Goal: Task Accomplishment & Management: Complete application form

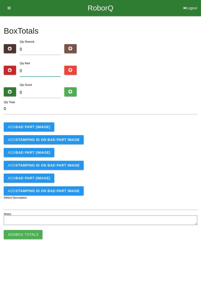
click at [48, 71] on input "0" at bounding box center [40, 71] width 41 height 11
type input "1"
type input "12"
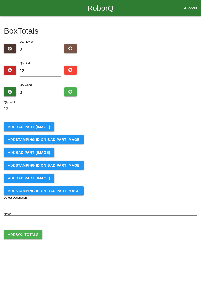
click at [42, 126] on b "BAD PART (IMAGE)" at bounding box center [33, 127] width 35 height 4
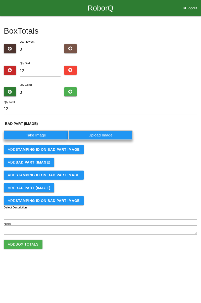
click at [59, 137] on label "Take Image" at bounding box center [36, 135] width 64 height 10
click at [0, 0] on \(IMAGE\) "Take Image" at bounding box center [0, 0] width 0 height 0
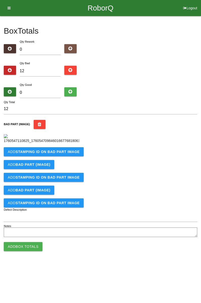
scroll to position [28, 0]
click at [66, 154] on b "STAMPING ID on BAD PART Image" at bounding box center [48, 152] width 64 height 4
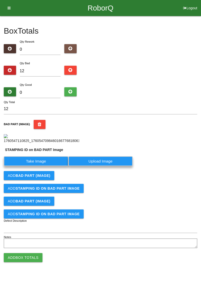
click at [43, 166] on label "Take Image" at bounding box center [36, 161] width 64 height 10
click at [0, 0] on PART "Take Image" at bounding box center [0, 0] width 0 height 0
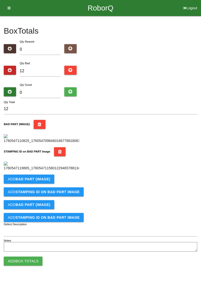
scroll to position [110, 0]
click at [47, 181] on b "BAD PART (IMAGE)" at bounding box center [33, 179] width 35 height 4
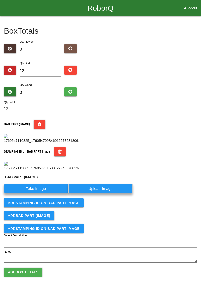
click at [48, 193] on label "Take Image" at bounding box center [36, 189] width 64 height 10
click at [0, 0] on \(IMAGE\) "Take Image" at bounding box center [0, 0] width 0 height 0
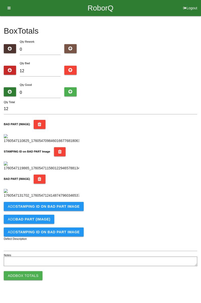
scroll to position [193, 0]
click at [70, 211] on button "Add STAMPING ID on BAD PART Image" at bounding box center [44, 206] width 80 height 9
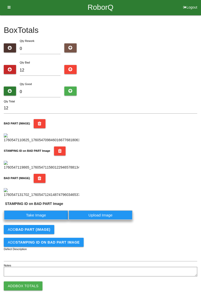
click at [54, 220] on label "Take Image" at bounding box center [36, 215] width 64 height 10
click at [0, 0] on PART "Take Image" at bounding box center [0, 0] width 0 height 0
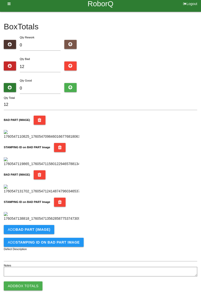
scroll to position [275, 0]
click at [44, 229] on b "BAD PART (IMAGE)" at bounding box center [33, 230] width 35 height 4
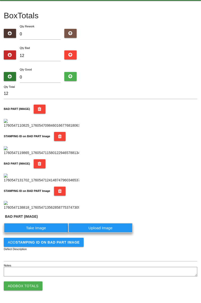
click at [42, 233] on label "Take Image" at bounding box center [36, 228] width 64 height 10
click at [0, 0] on \(IMAGE\) "Take Image" at bounding box center [0, 0] width 0 height 0
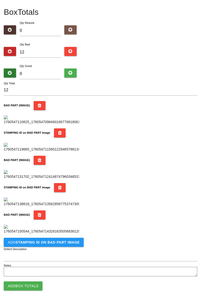
scroll to position [357, 0]
click at [63, 243] on b "STAMPING ID on BAD PART Image" at bounding box center [48, 242] width 64 height 4
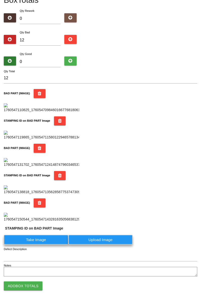
click at [52, 245] on label "Take Image" at bounding box center [36, 240] width 64 height 10
click at [0, 0] on PART "Take Image" at bounding box center [0, 0] width 0 height 0
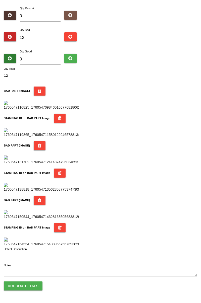
scroll to position [0, 0]
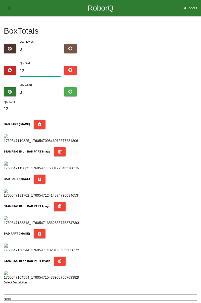
click at [49, 69] on input "12" at bounding box center [40, 71] width 41 height 11
type input "1"
type input "16"
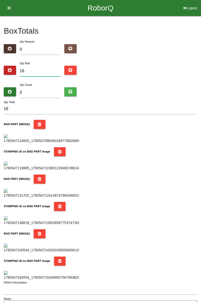
type input "16"
click at [43, 83] on div "Qty Good 0" at bounding box center [40, 91] width 48 height 18
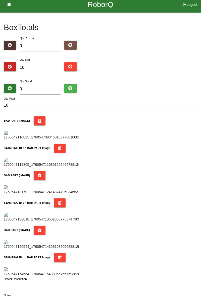
scroll to position [4, 0]
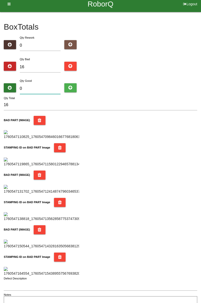
click at [46, 83] on input "0" at bounding box center [40, 88] width 41 height 11
type input "6"
type input "22"
type input "68"
type input "84"
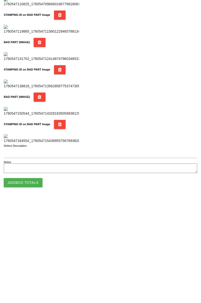
scroll to position [440, 0]
type input "68"
click at [36, 288] on button "Add Box Totals" at bounding box center [23, 286] width 39 height 9
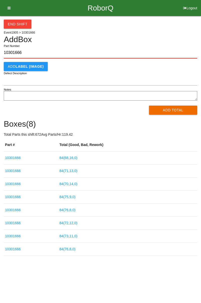
type input "10301666"
click at [178, 106] on button "Add Total" at bounding box center [173, 110] width 48 height 9
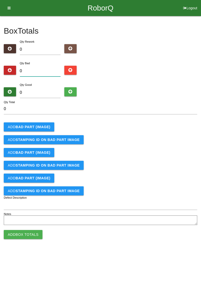
click at [42, 72] on input "0" at bounding box center [40, 71] width 41 height 11
type input "7"
click at [42, 126] on b "BAD PART (IMAGE)" at bounding box center [33, 127] width 35 height 4
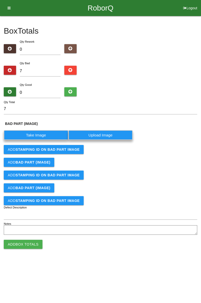
click at [40, 132] on label "Take Image" at bounding box center [36, 135] width 64 height 10
click at [0, 0] on \(IMAGE\) "Take Image" at bounding box center [0, 0] width 0 height 0
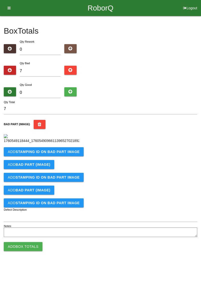
click at [63, 154] on b "STAMPING ID on BAD PART Image" at bounding box center [48, 152] width 64 height 4
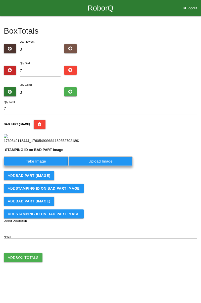
click at [50, 166] on label "Take Image" at bounding box center [36, 161] width 64 height 10
click at [0, 0] on PART "Take Image" at bounding box center [0, 0] width 0 height 0
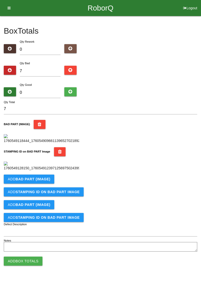
scroll to position [110, 0]
click at [42, 196] on button "Add STAMPING ID on BAD PART Image" at bounding box center [44, 191] width 80 height 9
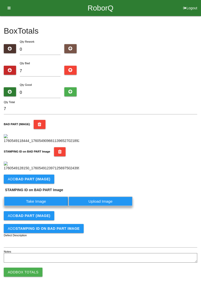
click at [45, 184] on button "Add BAD PART (IMAGE)" at bounding box center [29, 179] width 50 height 9
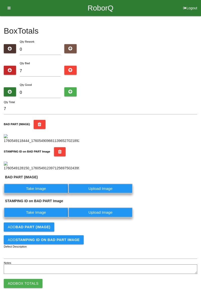
click at [44, 193] on label "Take Image" at bounding box center [36, 189] width 64 height 10
click at [0, 0] on \(IMAGE\) "Take Image" at bounding box center [0, 0] width 0 height 0
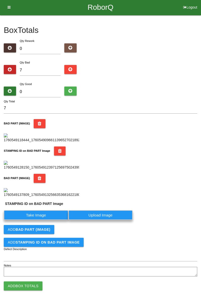
scroll to position [204, 0]
click at [55, 215] on label "Take Image" at bounding box center [36, 215] width 64 height 10
click at [0, 0] on PART "Take Image" at bounding box center [0, 0] width 0 height 0
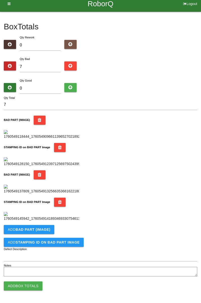
scroll to position [275, 0]
click at [42, 233] on button "Add BAD PART (IMAGE)" at bounding box center [29, 229] width 50 height 9
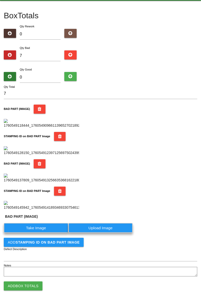
click at [43, 233] on label "Take Image" at bounding box center [36, 228] width 64 height 10
click at [0, 0] on \(IMAGE\) "Take Image" at bounding box center [0, 0] width 0 height 0
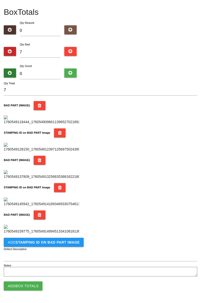
scroll to position [357, 0]
click at [60, 246] on button "Add STAMPING ID on BAD PART Image" at bounding box center [44, 242] width 80 height 9
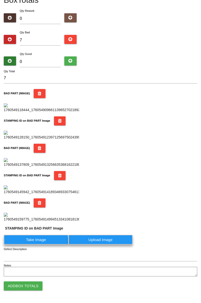
click at [54, 245] on label "Take Image" at bounding box center [36, 240] width 64 height 10
click at [0, 0] on PART "Take Image" at bounding box center [0, 0] width 0 height 0
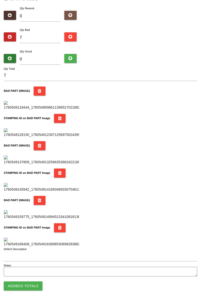
scroll to position [0, 0]
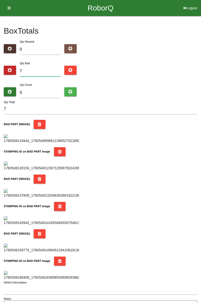
click at [50, 69] on input "7" at bounding box center [40, 71] width 41 height 11
click at [38, 70] on input "7" at bounding box center [40, 71] width 41 height 11
type input "0"
type input "8"
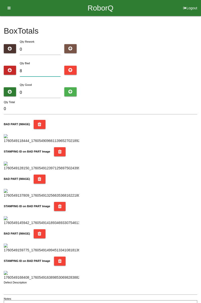
type input "8"
click at [49, 68] on input "8" at bounding box center [40, 71] width 41 height 11
type input "0"
type input "1"
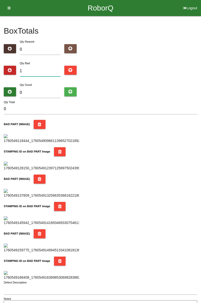
type input "1"
type input "12"
click at [200, 75] on div "Box Totals Translate Weight Weight unit: Rework Weight Bad Weight Good Weight 0…" at bounding box center [100, 163] width 201 height 295
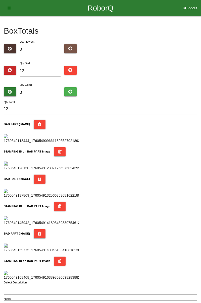
click at [47, 84] on div "Qty Good 0" at bounding box center [40, 91] width 48 height 18
click at [42, 90] on input "0" at bounding box center [40, 92] width 41 height 11
type input "7"
type input "19"
type input "72"
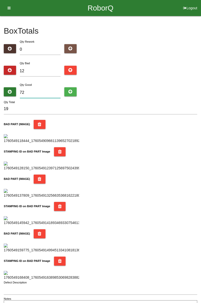
type input "84"
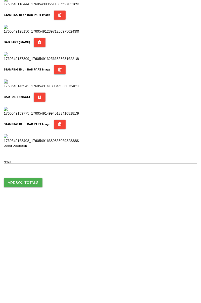
type input "72"
click at [33, 287] on button "Add Box Totals" at bounding box center [23, 286] width 39 height 9
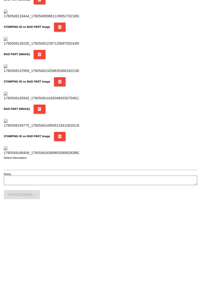
scroll to position [440, 0]
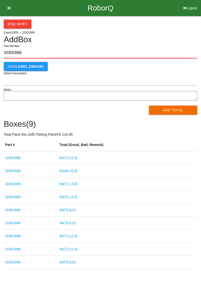
type input "10301666"
click at [166, 113] on button "Add Total" at bounding box center [173, 110] width 48 height 9
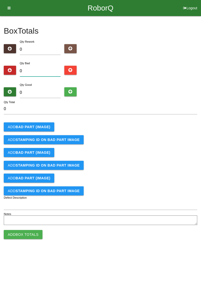
click at [42, 70] on input "0" at bounding box center [40, 71] width 41 height 11
type input "2"
click at [45, 125] on b "BAD PART (IMAGE)" at bounding box center [33, 127] width 35 height 4
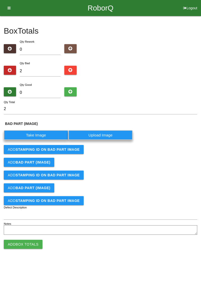
click at [47, 134] on label "Take Image" at bounding box center [36, 135] width 64 height 10
click at [0, 0] on \(IMAGE\) "Take Image" at bounding box center [0, 0] width 0 height 0
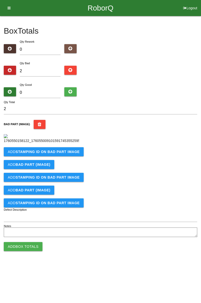
scroll to position [28, 0]
click at [68, 154] on b "STAMPING ID on BAD PART Image" at bounding box center [48, 152] width 64 height 4
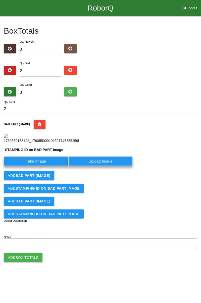
click at [42, 166] on label "Take Image" at bounding box center [36, 161] width 64 height 10
click at [0, 0] on PART "Take Image" at bounding box center [0, 0] width 0 height 0
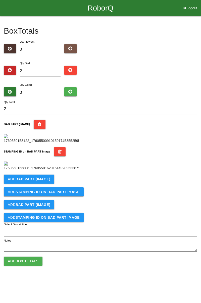
scroll to position [110, 0]
click at [43, 184] on button "Add BAD PART (IMAGE)" at bounding box center [29, 179] width 50 height 9
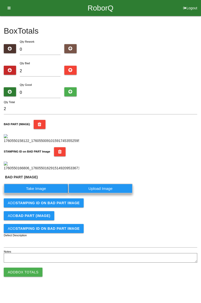
click at [46, 193] on label "Take Image" at bounding box center [36, 189] width 64 height 10
click at [0, 0] on \(IMAGE\) "Take Image" at bounding box center [0, 0] width 0 height 0
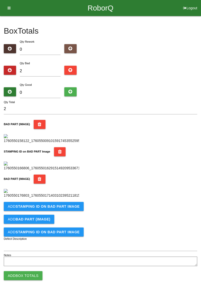
scroll to position [193, 0]
click at [54, 209] on b "STAMPING ID on BAD PART Image" at bounding box center [48, 206] width 64 height 4
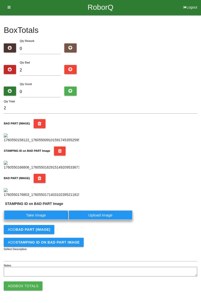
click at [43, 220] on label "Take Image" at bounding box center [36, 215] width 64 height 10
click at [0, 0] on PART "Take Image" at bounding box center [0, 0] width 0 height 0
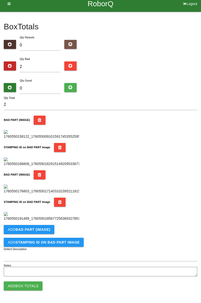
scroll to position [0, 0]
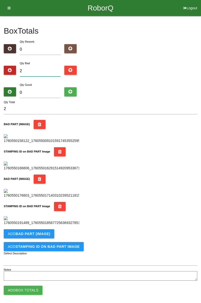
click at [41, 68] on input "2" at bounding box center [40, 71] width 41 height 11
type input "0"
type input "1"
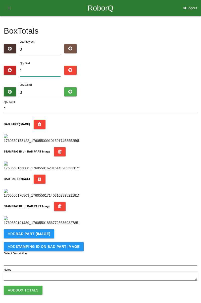
type input "12"
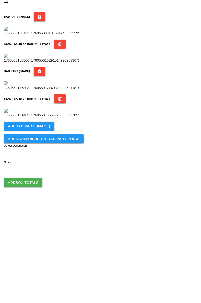
scroll to position [275, 0]
click at [45, 230] on b "BAD PART (IMAGE)" at bounding box center [33, 230] width 35 height 4
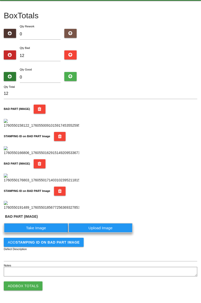
click at [54, 233] on label "Take Image" at bounding box center [36, 228] width 64 height 10
click at [0, 0] on \(IMAGE\) "Take Image" at bounding box center [0, 0] width 0 height 0
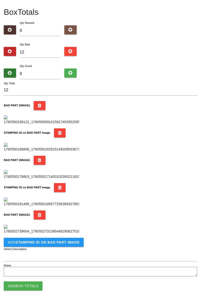
scroll to position [357, 0]
click at [39, 243] on b "STAMPING ID on BAD PART Image" at bounding box center [48, 242] width 64 height 4
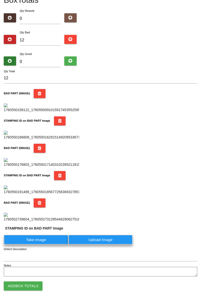
click at [43, 245] on label "Take Image" at bounding box center [36, 240] width 64 height 10
click at [0, 0] on PART "Take Image" at bounding box center [0, 0] width 0 height 0
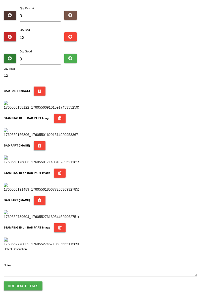
scroll to position [0, 0]
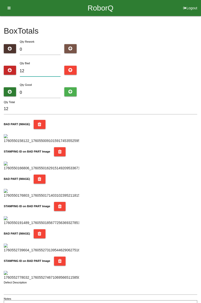
click at [44, 69] on input "12" at bounding box center [40, 71] width 41 height 11
type input "1"
type input "10"
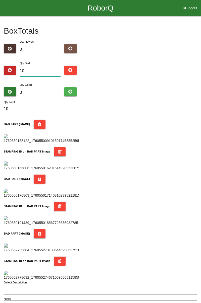
click at [44, 71] on input "10" at bounding box center [40, 71] width 41 height 11
type input "1"
type input "11"
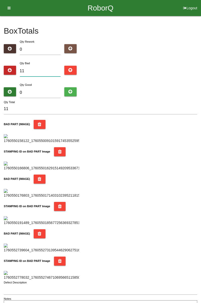
type input "1"
type input "12"
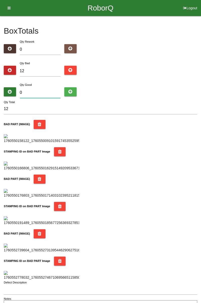
click at [51, 88] on input "0" at bounding box center [40, 92] width 41 height 11
type input "7"
type input "19"
type input "72"
type input "84"
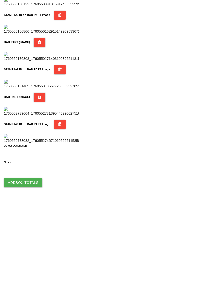
type input "72"
click at [28, 283] on button "Add Box Totals" at bounding box center [23, 286] width 39 height 9
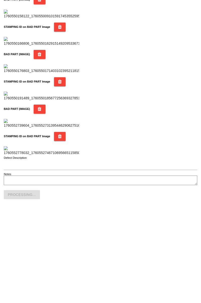
scroll to position [440, 0]
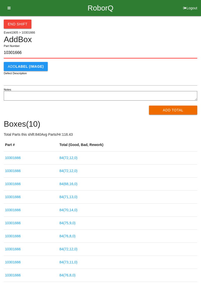
type input "10301666"
click at [168, 108] on button "Add Total" at bounding box center [173, 110] width 48 height 9
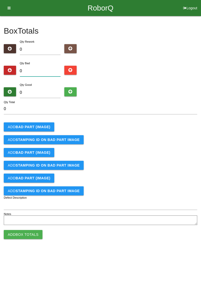
click at [50, 69] on input "0" at bounding box center [40, 71] width 41 height 11
click at [44, 126] on b "BAD PART (IMAGE)" at bounding box center [33, 127] width 35 height 4
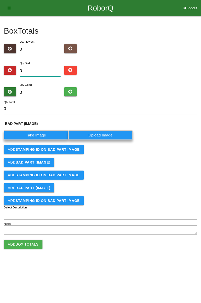
click at [40, 73] on input "0" at bounding box center [40, 71] width 41 height 11
type input "3"
click at [43, 133] on label "Take Image" at bounding box center [36, 135] width 64 height 10
click at [0, 0] on \(IMAGE\) "Take Image" at bounding box center [0, 0] width 0 height 0
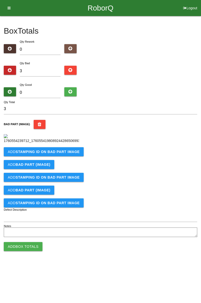
click at [60, 156] on button "Add STAMPING ID on BAD PART Image" at bounding box center [44, 151] width 80 height 9
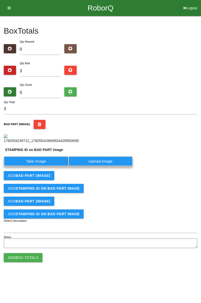
click at [45, 166] on label "Take Image" at bounding box center [36, 161] width 64 height 10
click at [0, 0] on PART "Take Image" at bounding box center [0, 0] width 0 height 0
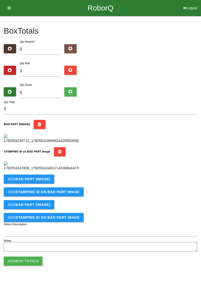
scroll to position [110, 0]
click at [36, 181] on b "BAD PART (IMAGE)" at bounding box center [33, 179] width 35 height 4
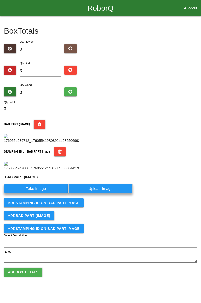
click at [40, 193] on label "Take Image" at bounding box center [36, 189] width 64 height 10
click at [0, 0] on \(IMAGE\) "Take Image" at bounding box center [0, 0] width 0 height 0
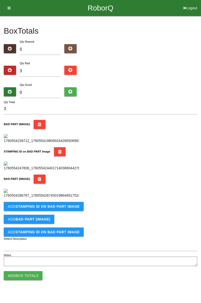
scroll to position [193, 0]
click at [58, 209] on b "STAMPING ID on BAD PART Image" at bounding box center [48, 206] width 64 height 4
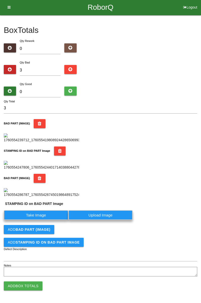
click at [40, 220] on label "Take Image" at bounding box center [36, 215] width 64 height 10
click at [0, 0] on PART "Take Image" at bounding box center [0, 0] width 0 height 0
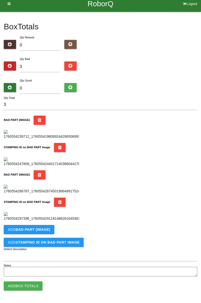
scroll to position [275, 0]
click at [44, 229] on b "BAD PART (IMAGE)" at bounding box center [33, 230] width 35 height 4
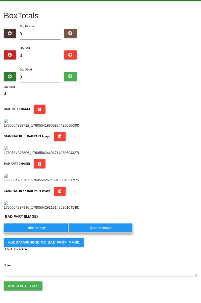
click at [52, 233] on label "Take Image" at bounding box center [36, 228] width 64 height 10
click at [0, 0] on \(IMAGE\) "Take Image" at bounding box center [0, 0] width 0 height 0
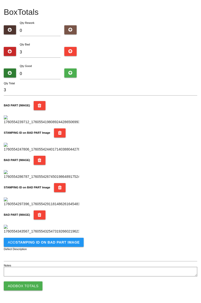
scroll to position [357, 0]
click at [53, 241] on b "STAMPING ID on BAD PART Image" at bounding box center [48, 242] width 64 height 4
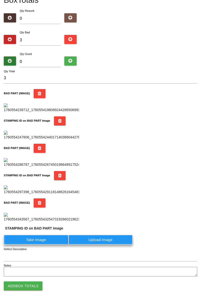
click at [44, 245] on label "Take Image" at bounding box center [36, 240] width 64 height 10
click at [0, 0] on PART "Take Image" at bounding box center [0, 0] width 0 height 0
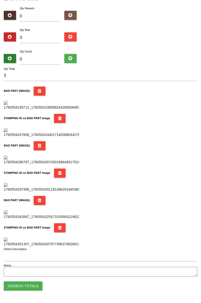
scroll to position [0, 0]
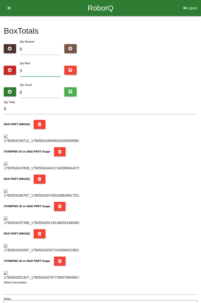
click at [45, 66] on input "3" at bounding box center [40, 71] width 41 height 11
click at [40, 68] on input "3" at bounding box center [40, 71] width 41 height 11
type input "0"
type input "5"
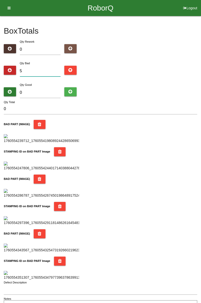
type input "5"
type input "0"
type input "1"
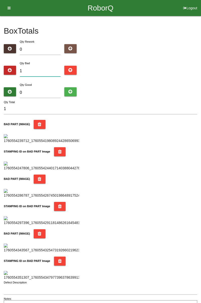
type input "10"
click at [48, 92] on input "0" at bounding box center [40, 92] width 41 height 11
type input "7"
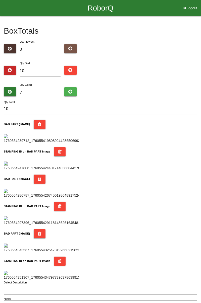
type input "17"
type input "74"
type input "84"
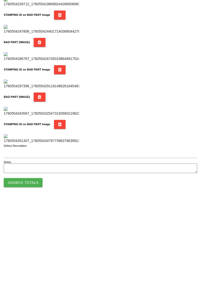
type input "74"
click at [32, 286] on button "Add Box Totals" at bounding box center [23, 286] width 39 height 9
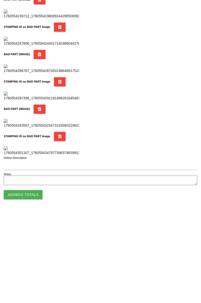
scroll to position [440, 0]
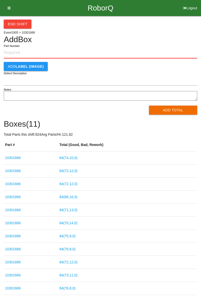
click at [5, 95] on textarea "Notes" at bounding box center [100, 96] width 193 height 10
click at [22, 25] on button "End Shift" at bounding box center [18, 24] width 28 height 9
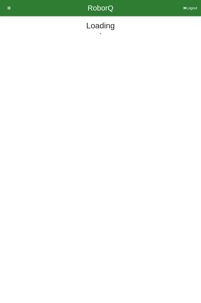
select select "3"
select select "32"
select select "2"
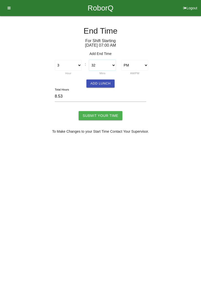
click at [113, 65] on select "00 01 02 03 04 05 06 07 08 09 10 11 12 13 14 15 16 17 18 19 20 21 22 23 24 25 2…" at bounding box center [102, 65] width 27 height 11
select select "30"
click at [89, 60] on select "00 01 02 03 04 05 06 07 08 09 10 11 12 13 14 15 16 17 18 19 20 21 22 23 24 25 2…" at bounding box center [102, 65] width 27 height 11
type input "8.50"
click at [105, 85] on button "Add Lunch" at bounding box center [100, 84] width 28 height 8
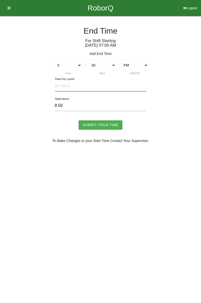
click at [75, 87] on input "text" at bounding box center [100, 86] width 91 height 11
type input "30"
type input "8.00"
click at [103, 122] on input "Submit Your Time" at bounding box center [101, 124] width 44 height 9
type input "Processing..."
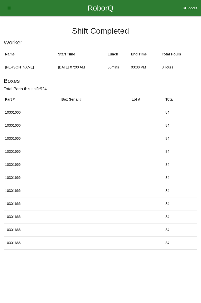
click at [190, 4] on button "Logout" at bounding box center [190, 2] width 22 height 4
select select "Worker"
